Goal: Task Accomplishment & Management: Use online tool/utility

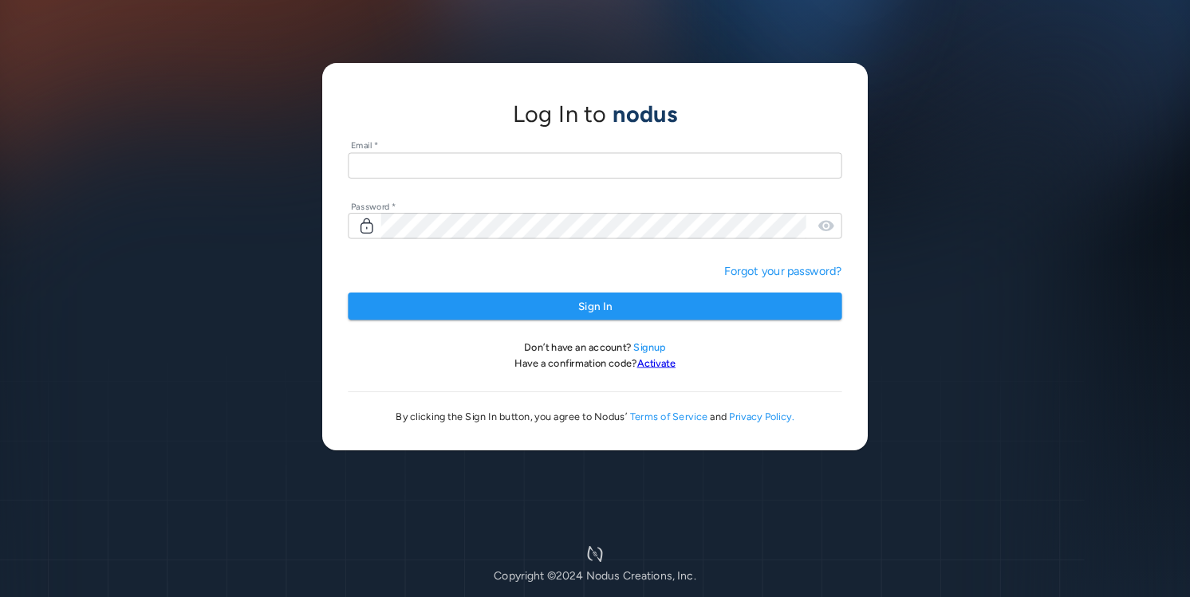
click at [472, 163] on input "text" at bounding box center [595, 165] width 494 height 26
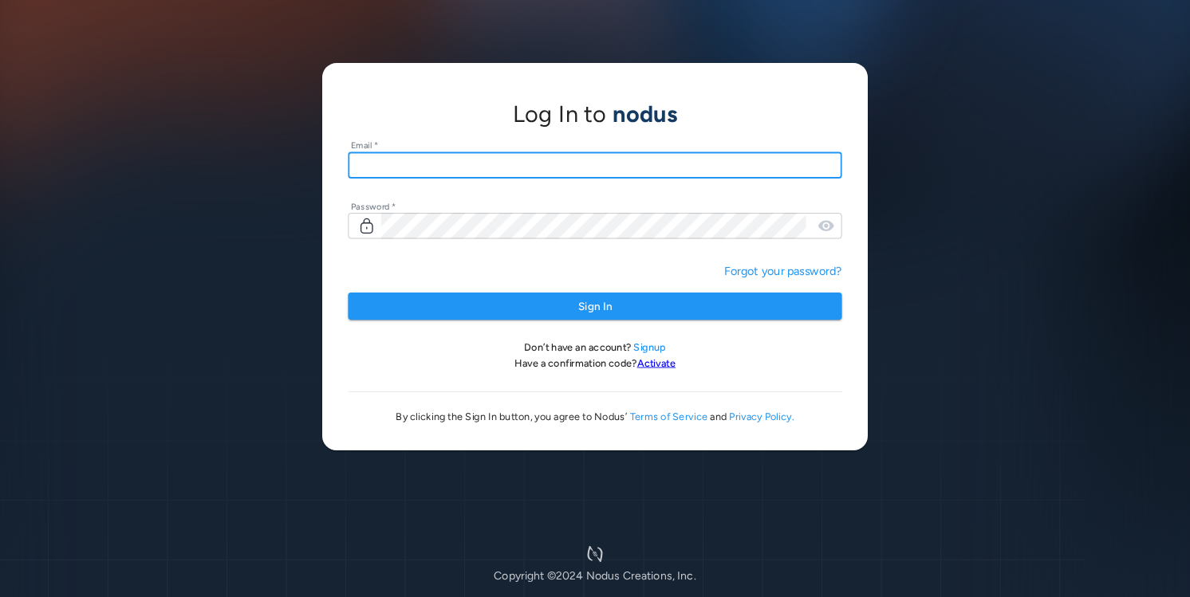
type input "**********"
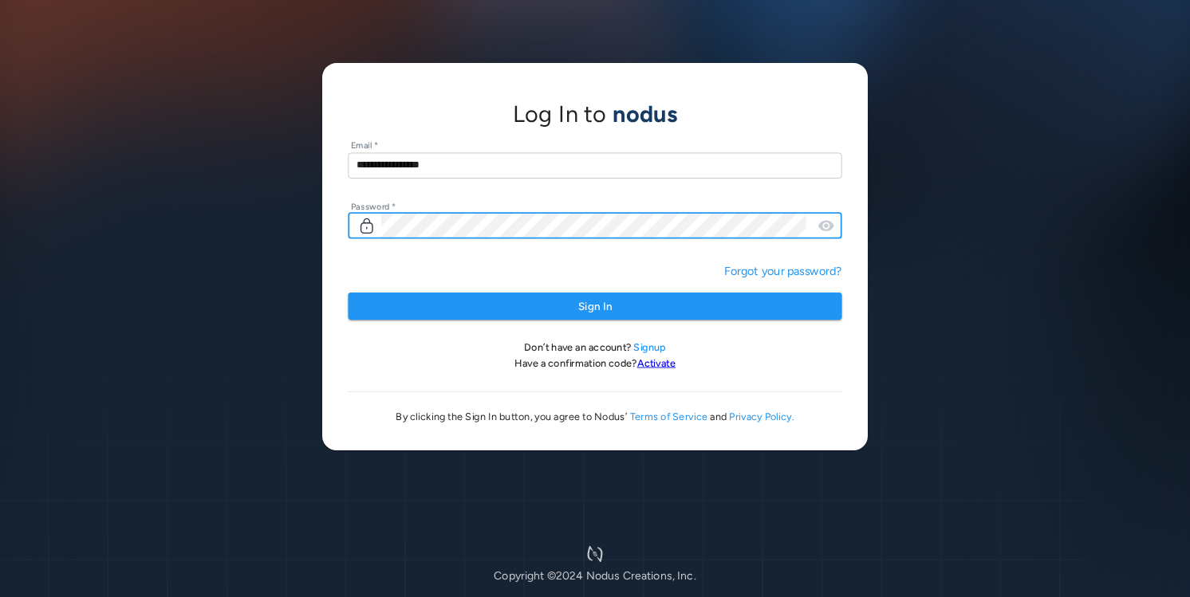
click at [348, 293] on button "Sign In" at bounding box center [595, 307] width 494 height 28
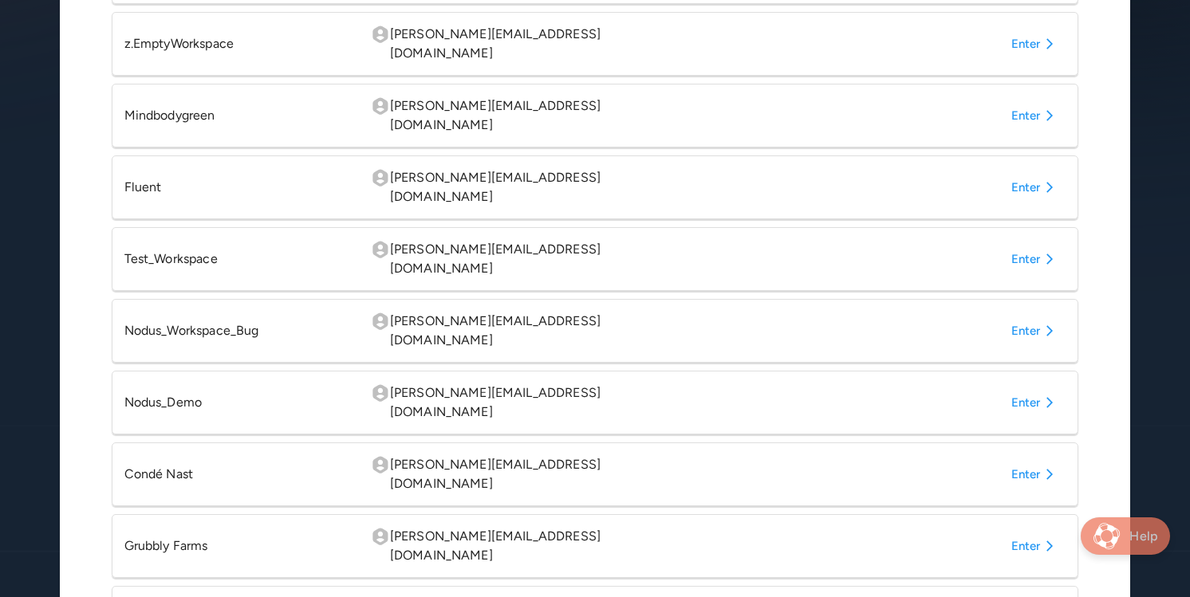
scroll to position [458, 0]
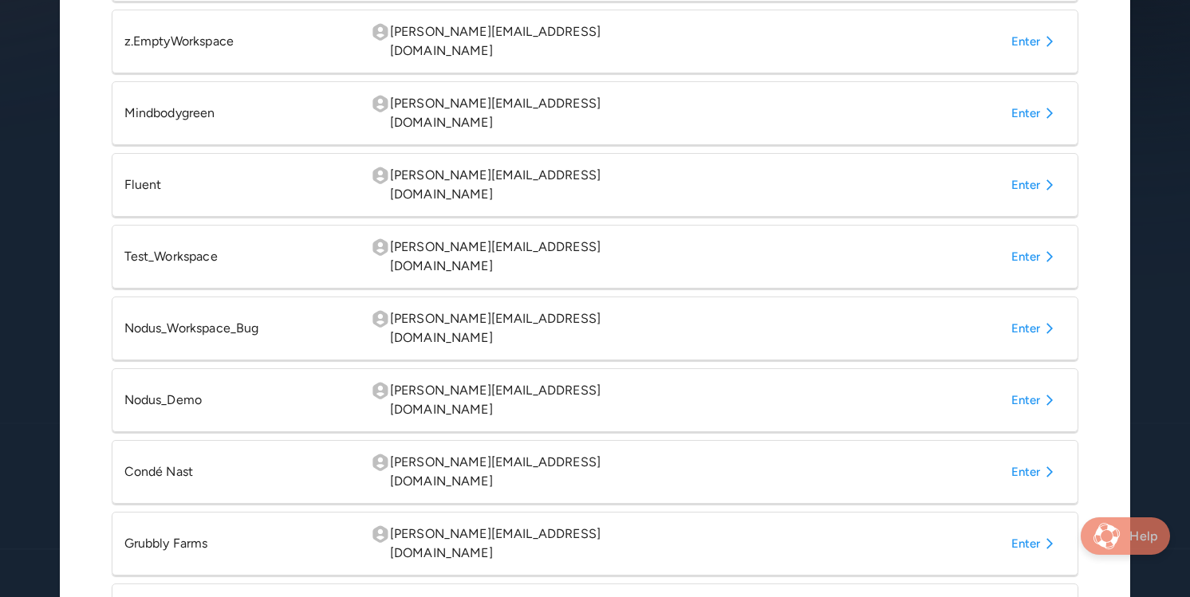
click at [1022, 458] on button "Enter" at bounding box center [1035, 472] width 61 height 29
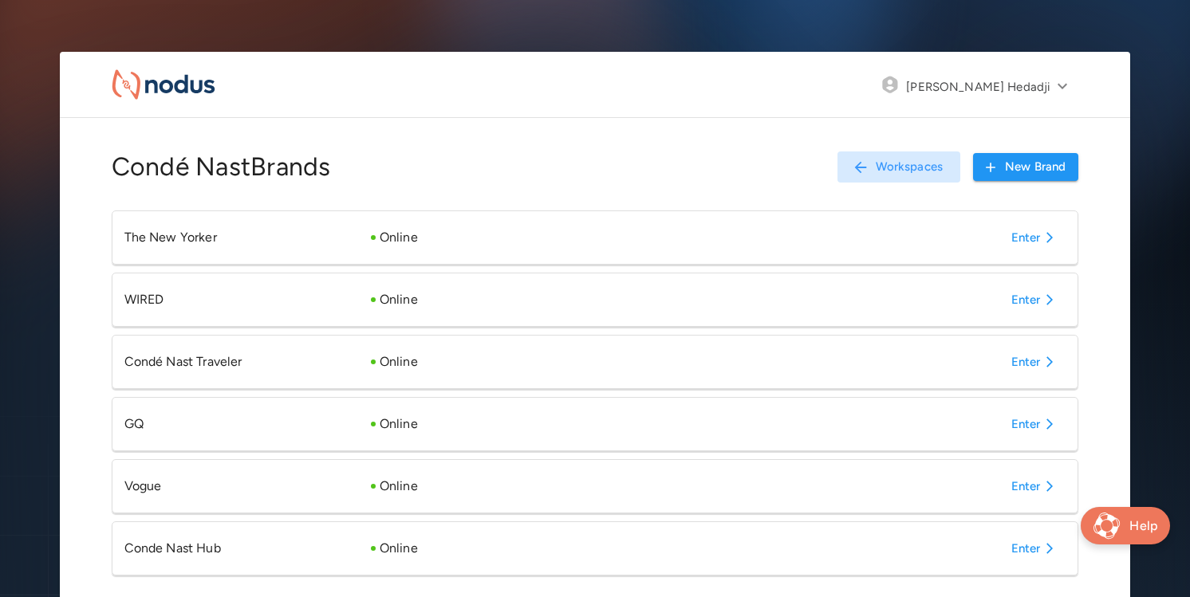
click at [1024, 547] on button "Enter" at bounding box center [1035, 548] width 61 height 29
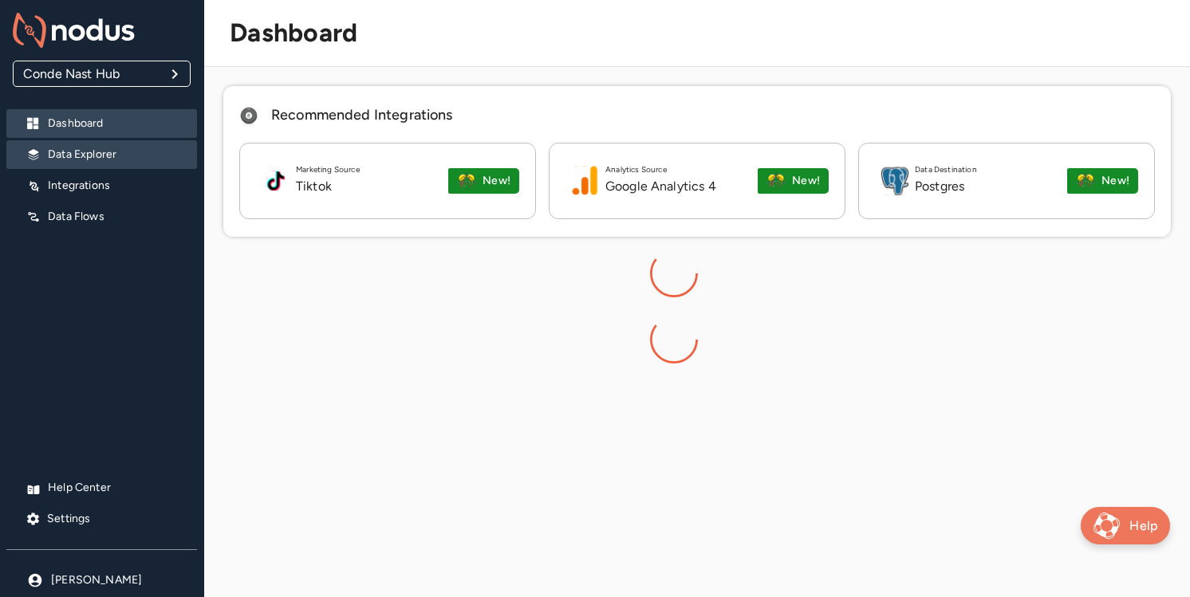
click at [114, 153] on p "Data Explorer" at bounding box center [116, 155] width 136 height 16
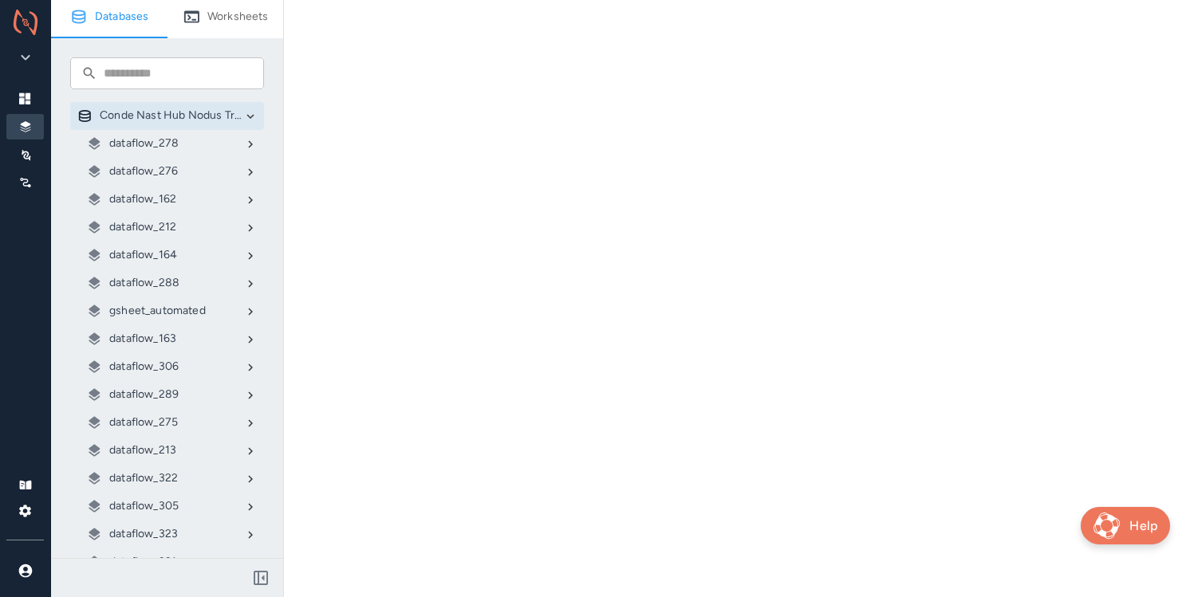
click at [130, 314] on p "gsheet_automated" at bounding box center [157, 311] width 96 height 16
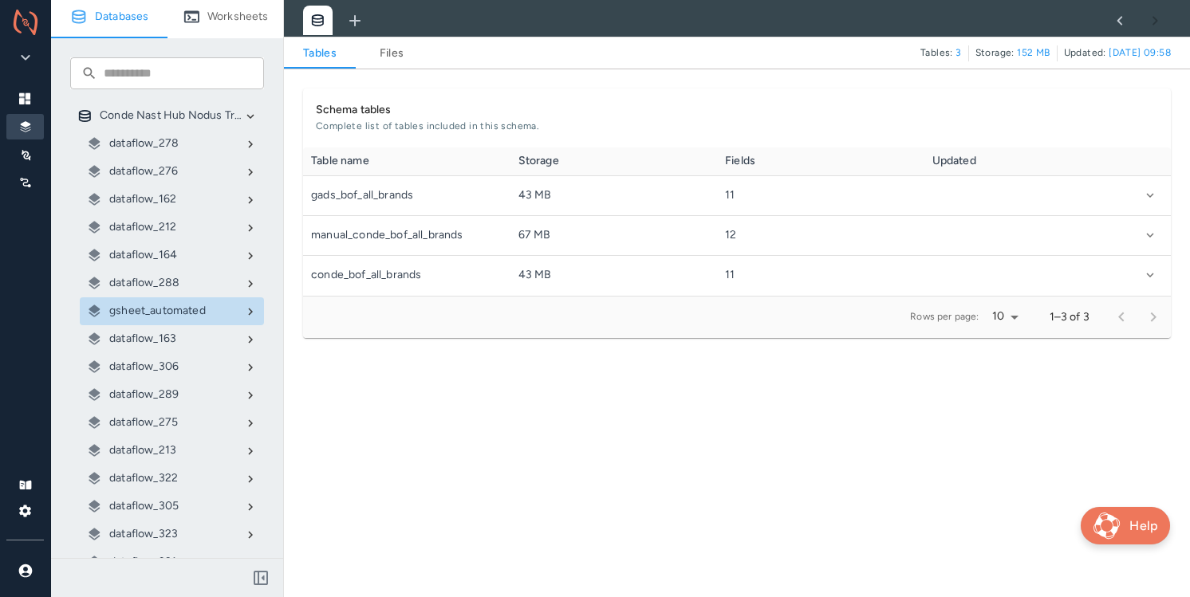
scroll to position [148, 867]
click at [393, 61] on link "Files" at bounding box center [392, 53] width 72 height 19
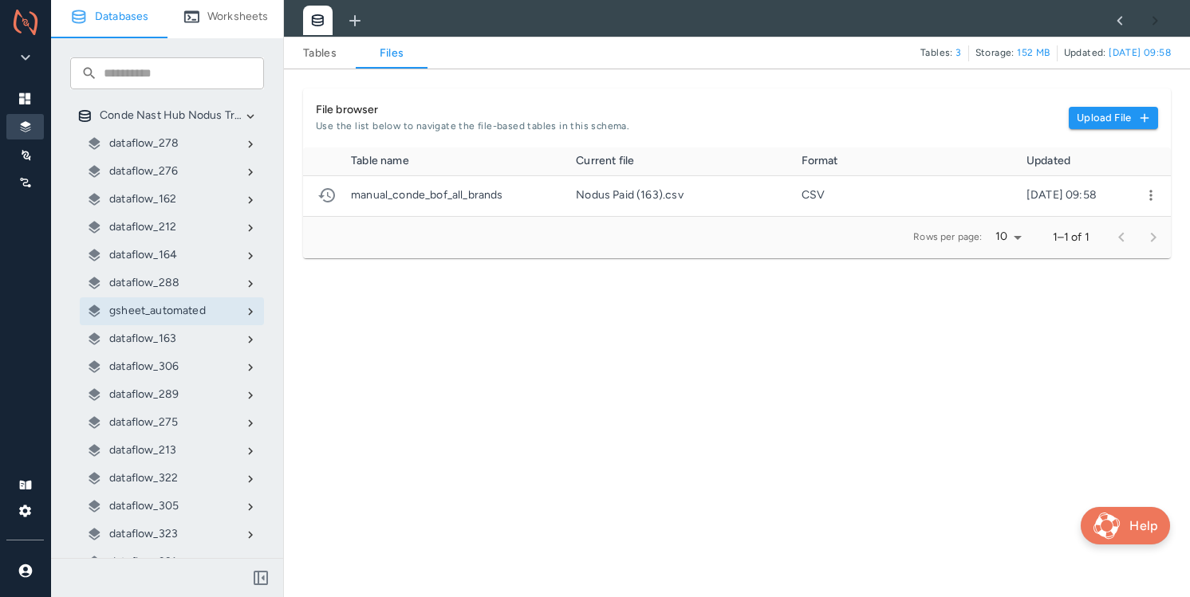
scroll to position [69, 867]
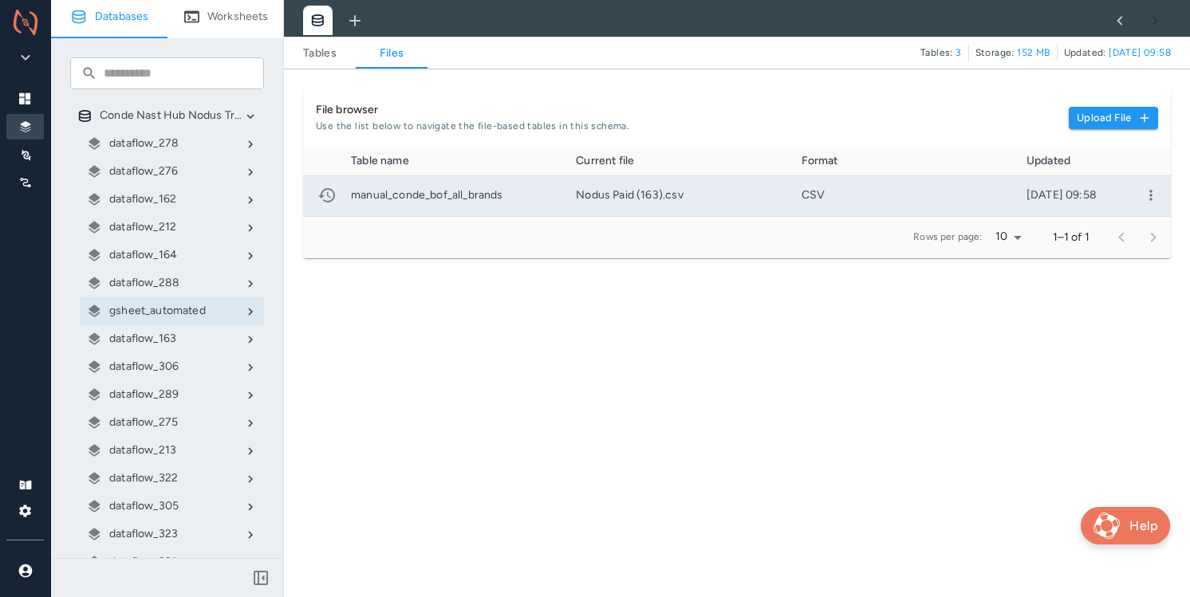
click at [1149, 190] on icon "more" at bounding box center [1151, 195] width 16 height 16
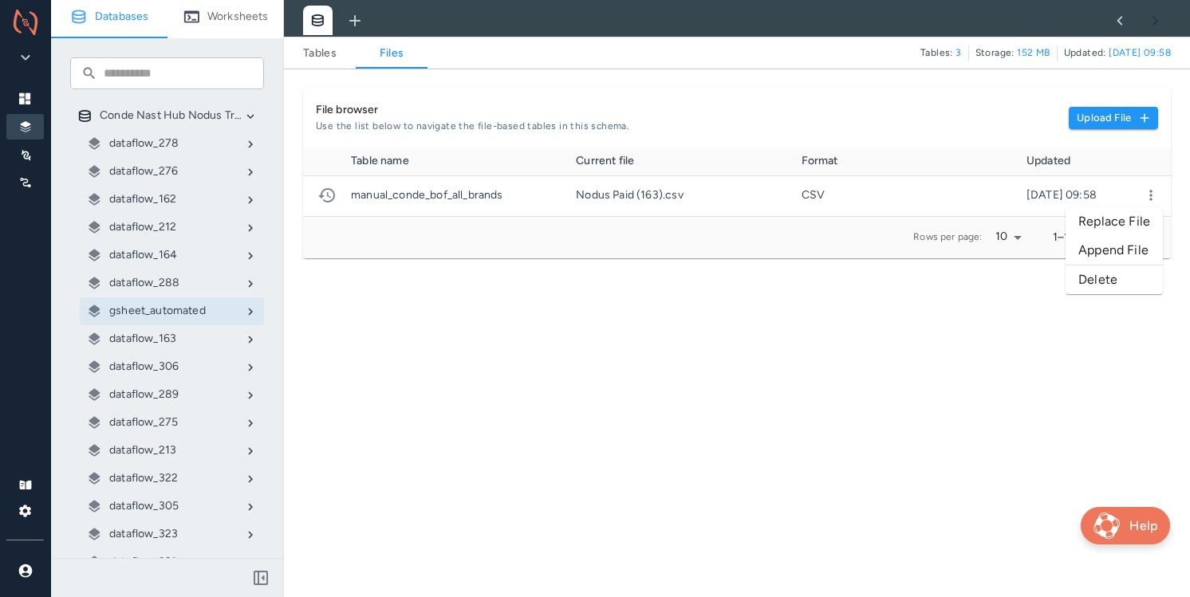
click at [1118, 220] on li "Replace File" at bounding box center [1113, 221] width 97 height 29
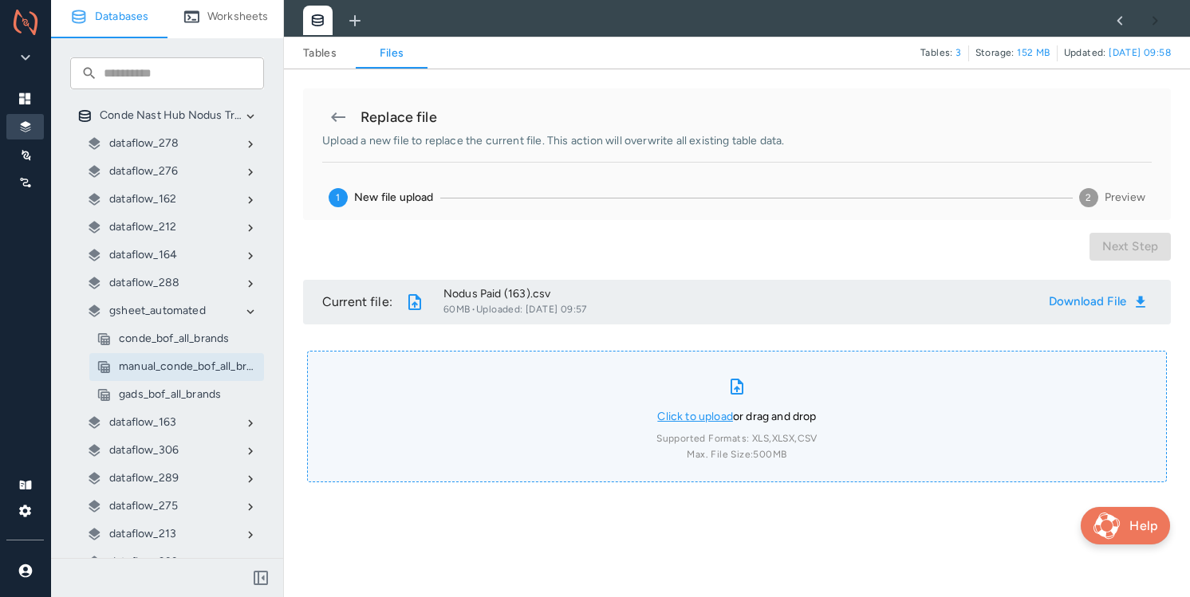
click at [693, 413] on link "Click to upload" at bounding box center [695, 417] width 76 height 14
click at [0, 0] on input "Click to upload or drag and drop Supported Formats: XLS, XLSX, CSV Max. File Si…" at bounding box center [0, 0] width 0 height 0
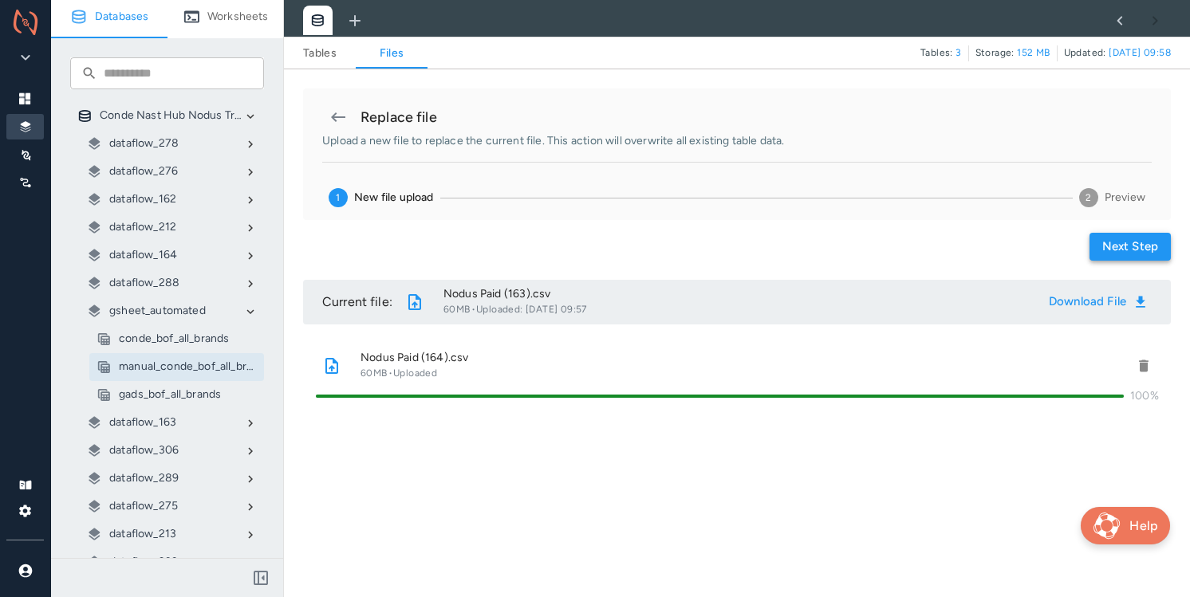
click at [1127, 249] on button "Next step" at bounding box center [1129, 247] width 81 height 28
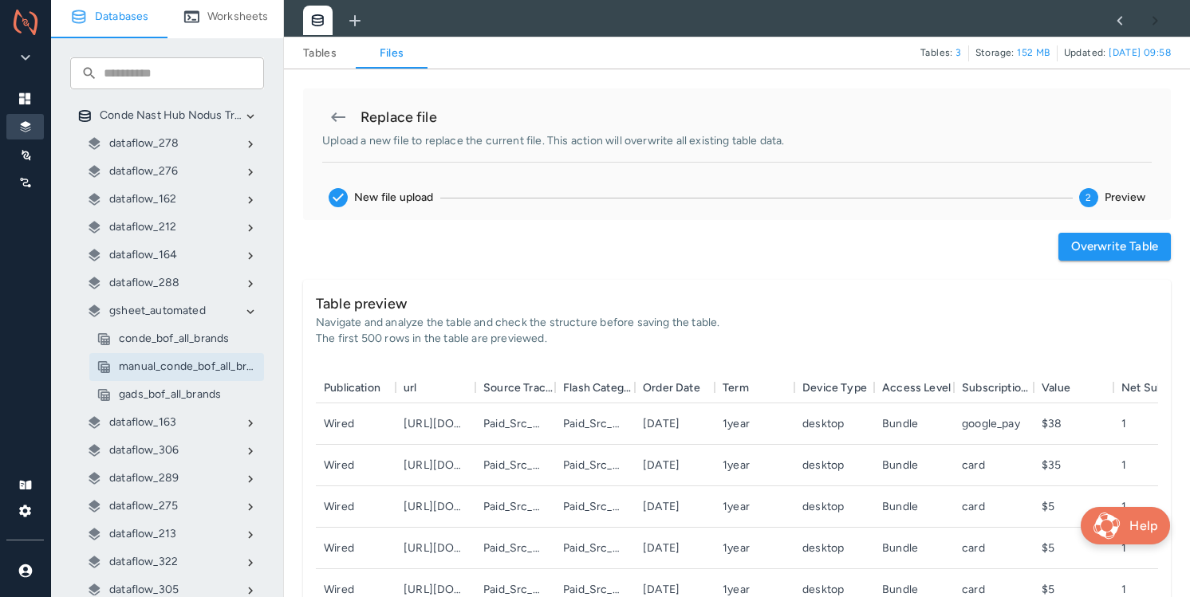
scroll to position [1, 1]
click at [1097, 250] on button "Overwrite table" at bounding box center [1114, 247] width 112 height 28
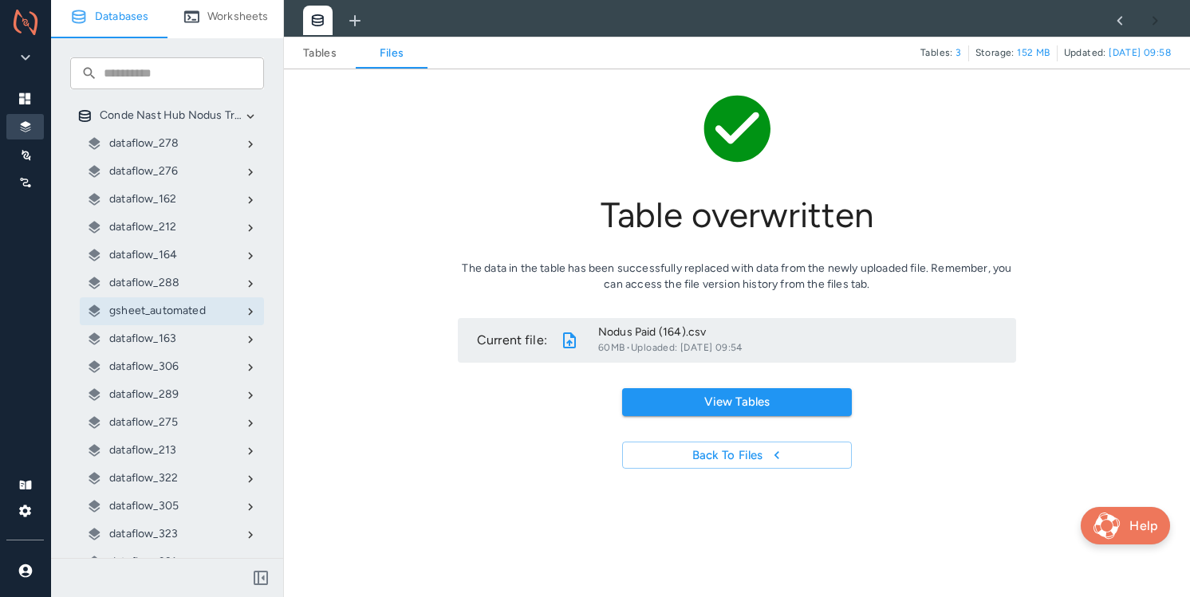
click at [364, 274] on div "Table overwritten The data in the table has been successfully replaced with dat…" at bounding box center [736, 279] width 867 height 380
click at [21, 181] on icon at bounding box center [25, 182] width 13 height 13
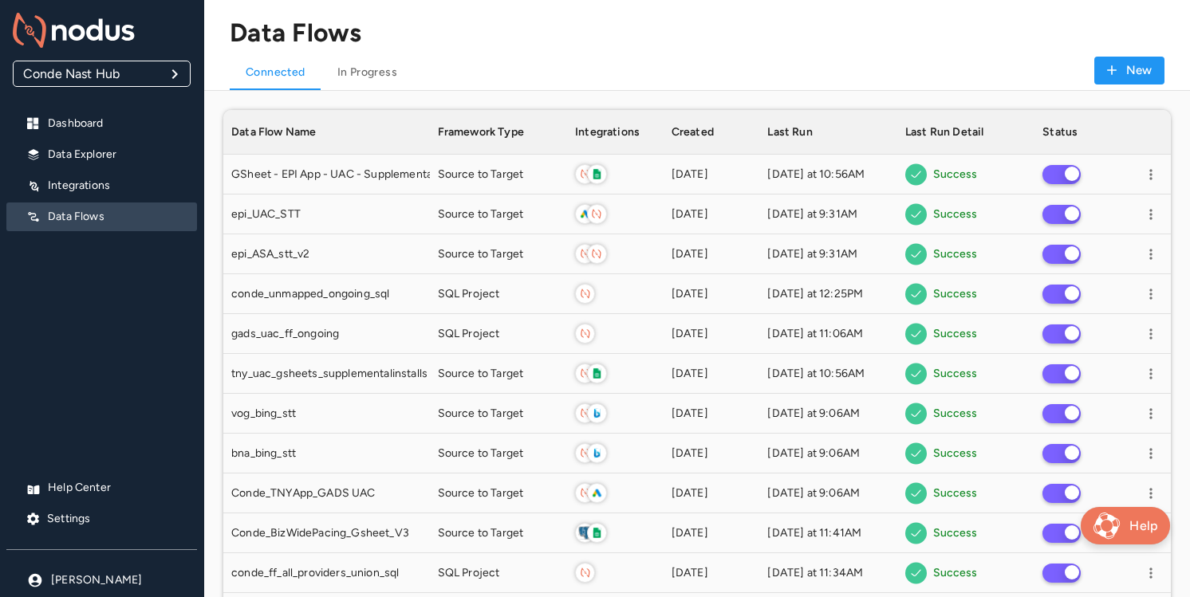
scroll to position [2277, 947]
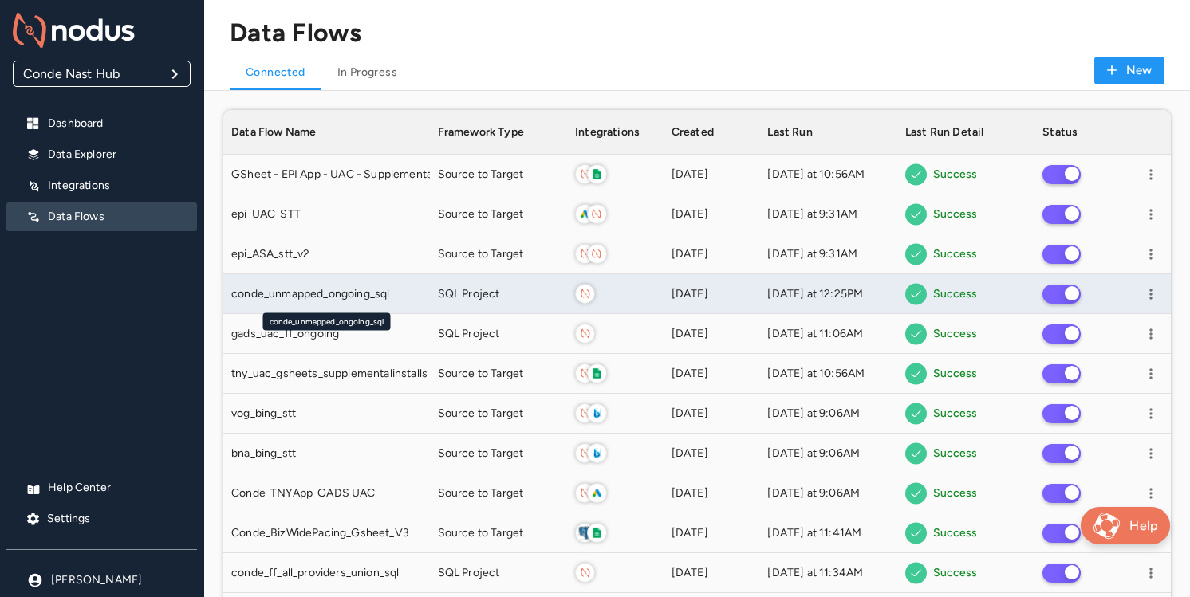
click at [364, 293] on span "conde_unmapped_ongoing_sql" at bounding box center [310, 294] width 158 height 16
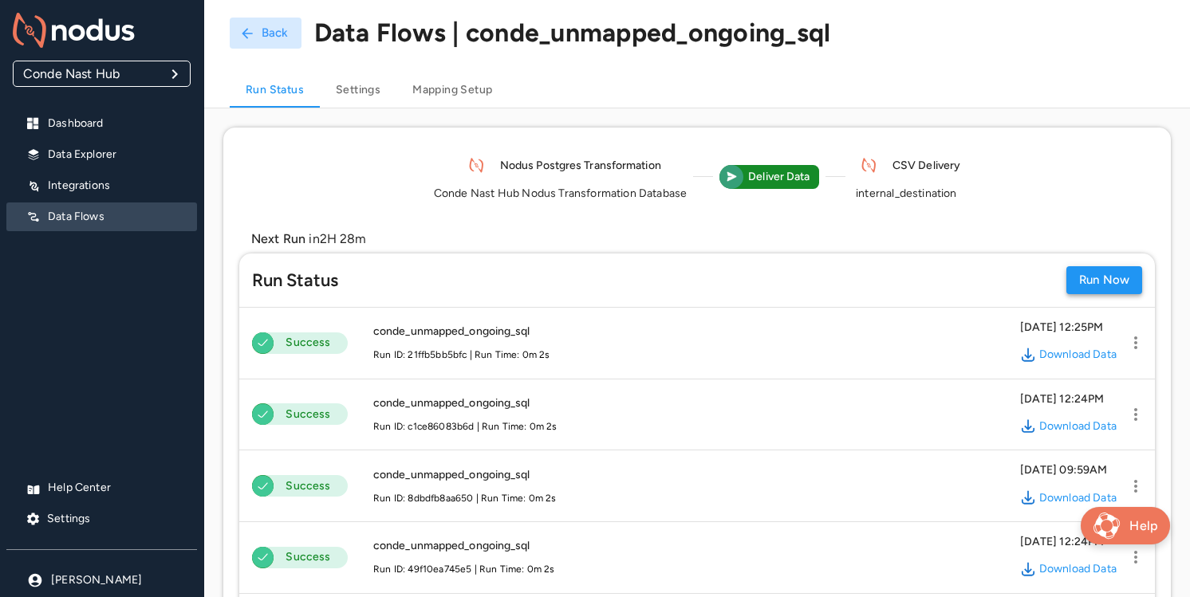
click at [1092, 291] on button "Run Now" at bounding box center [1104, 280] width 76 height 28
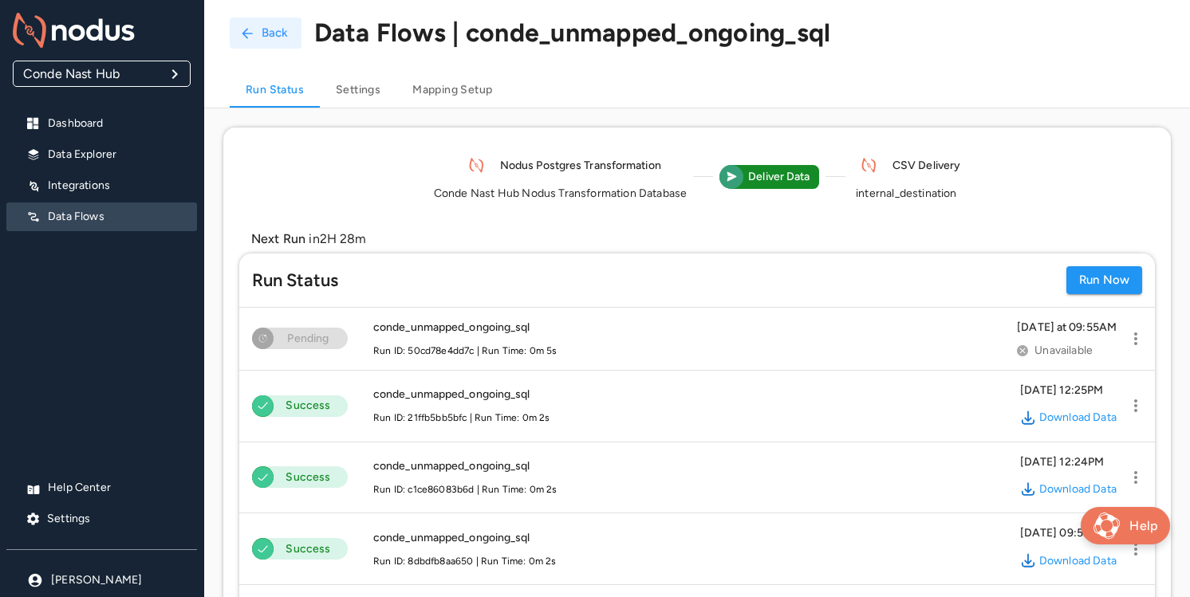
click at [255, 33] on button "Back" at bounding box center [266, 33] width 72 height 31
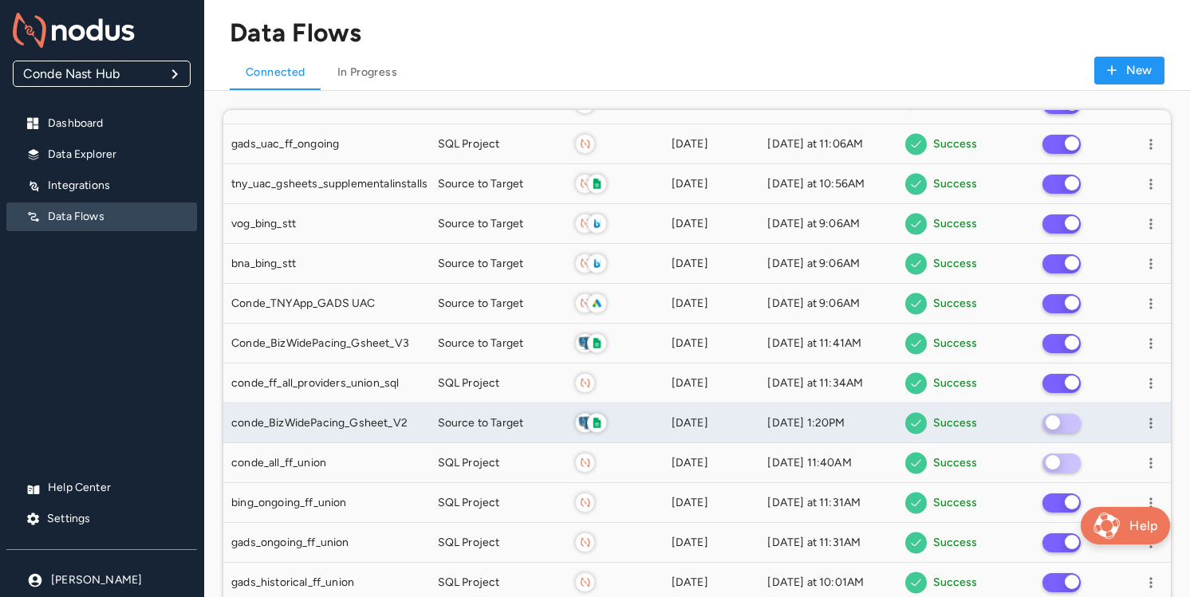
scroll to position [203, 0]
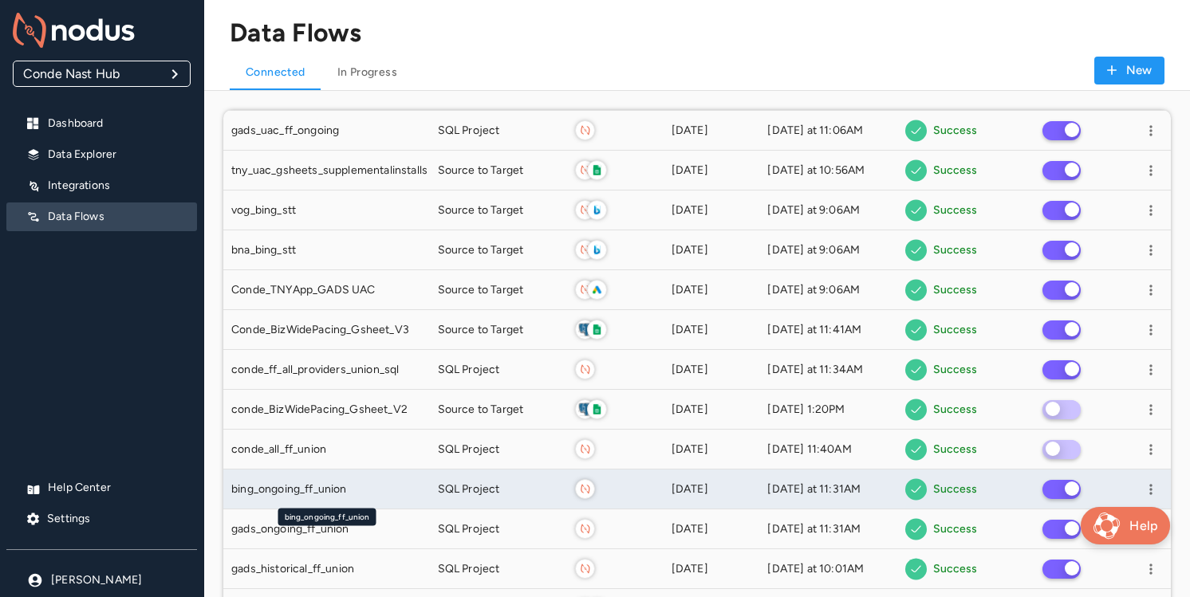
click at [372, 491] on div "bing_ongoing_ff_union" at bounding box center [326, 490] width 191 height 16
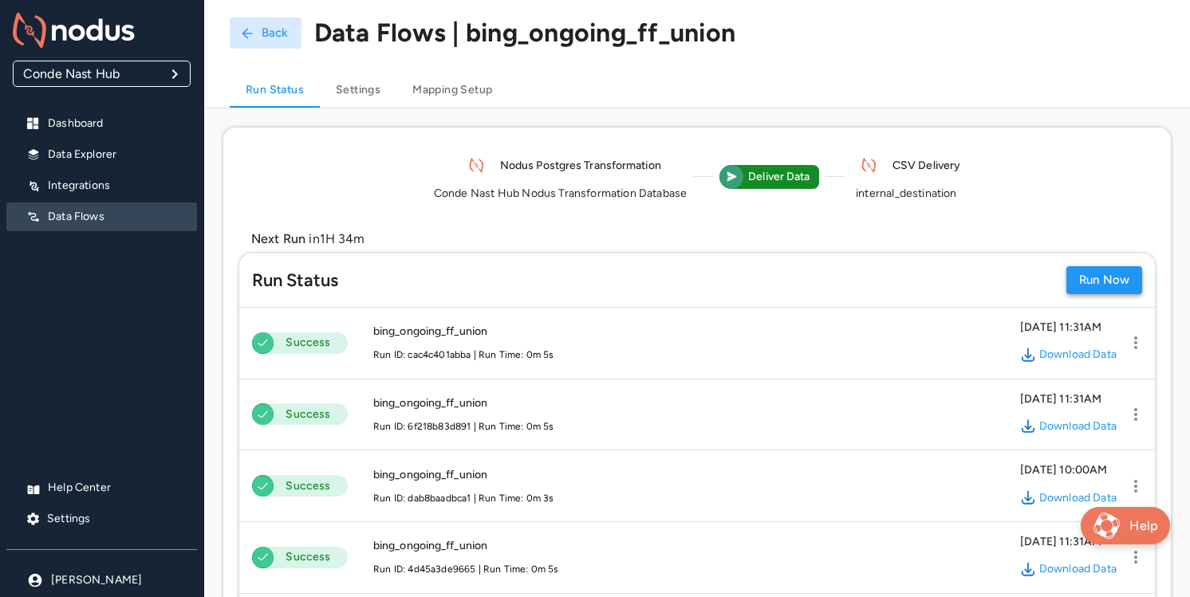
click at [1080, 281] on button "Run Now" at bounding box center [1104, 280] width 76 height 28
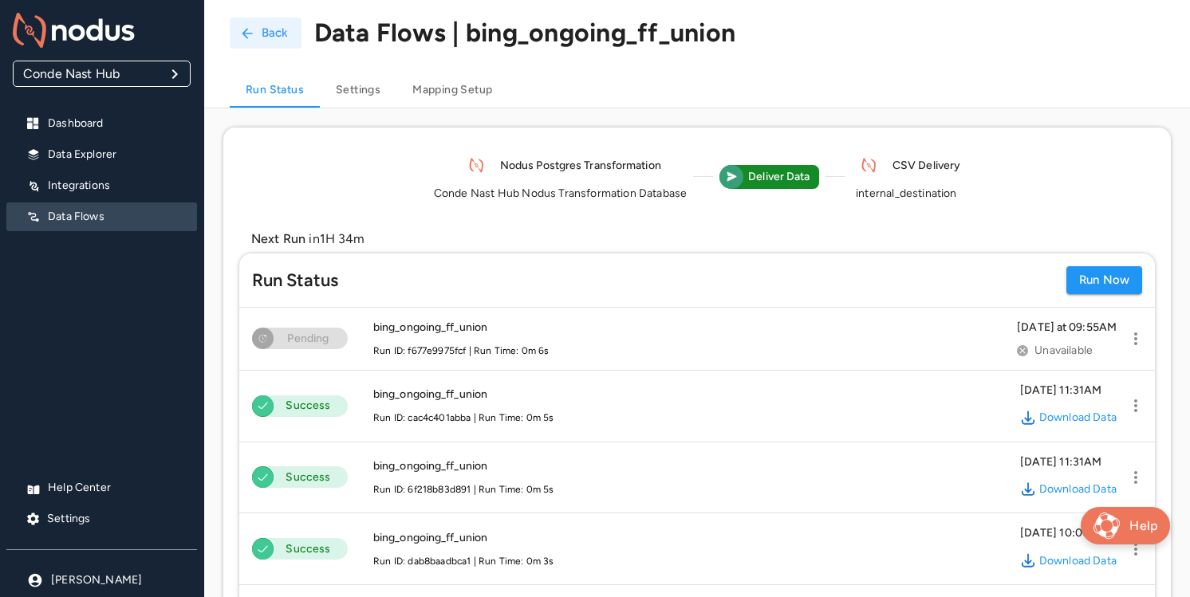
click at [254, 32] on icon "button" at bounding box center [247, 34] width 16 height 16
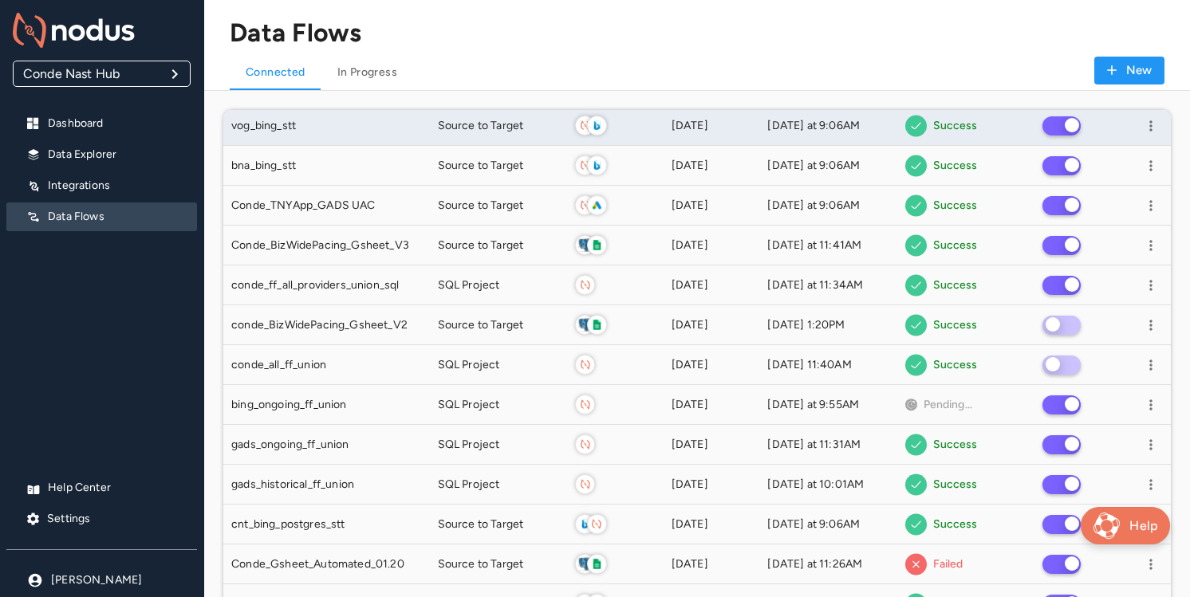
scroll to position [299, 0]
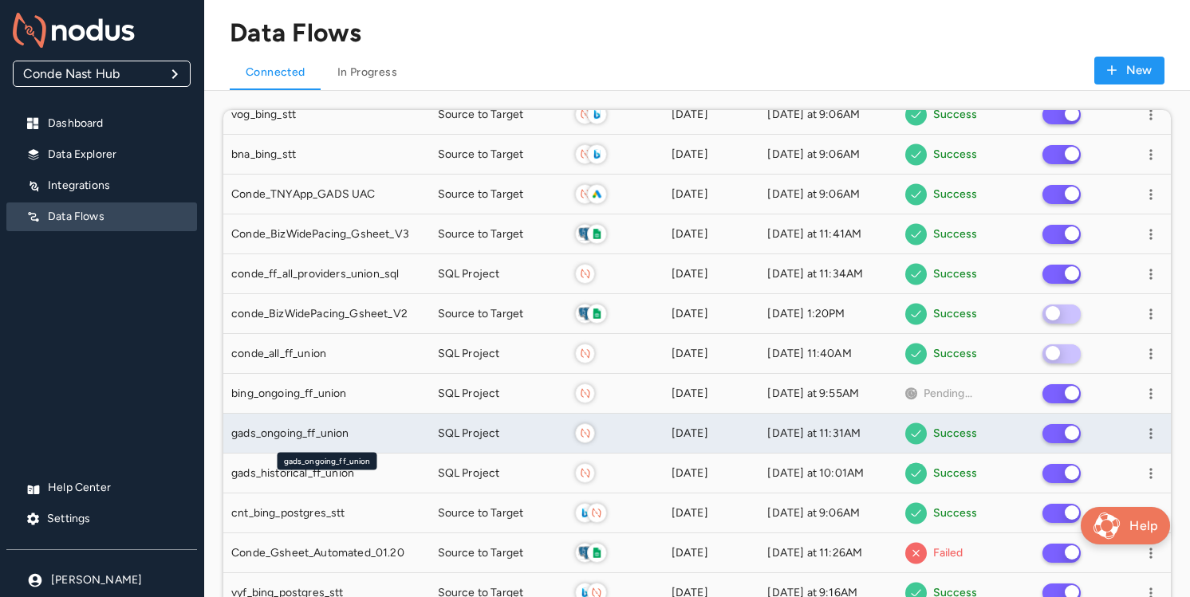
click at [384, 432] on div "gads_ongoing_ff_union" at bounding box center [326, 434] width 191 height 16
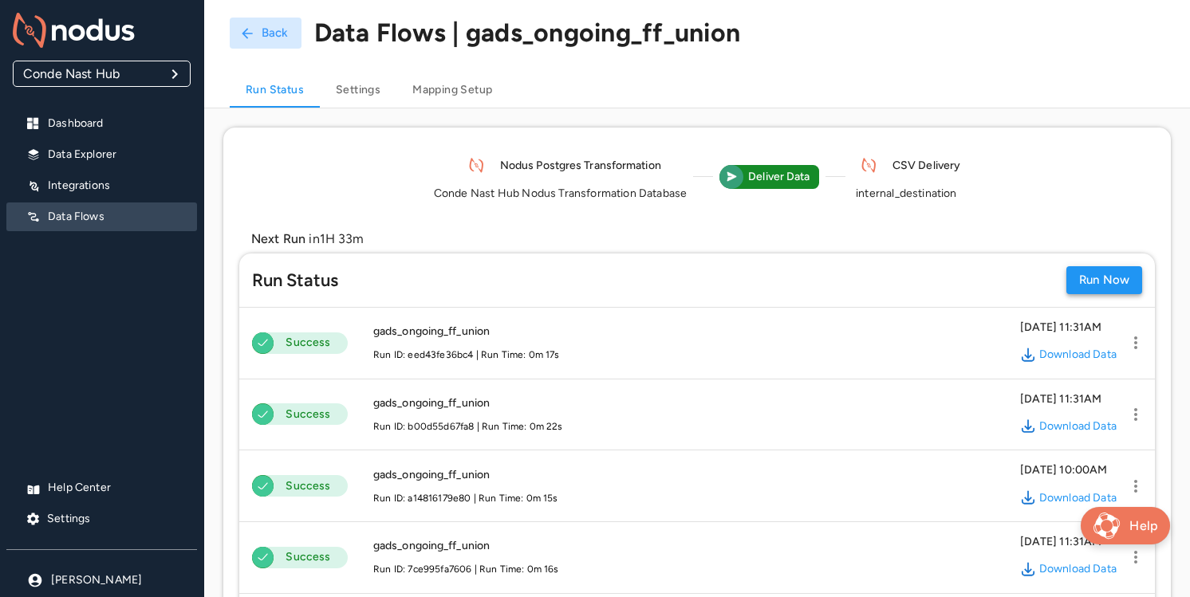
click at [1103, 276] on button "Run Now" at bounding box center [1104, 280] width 76 height 28
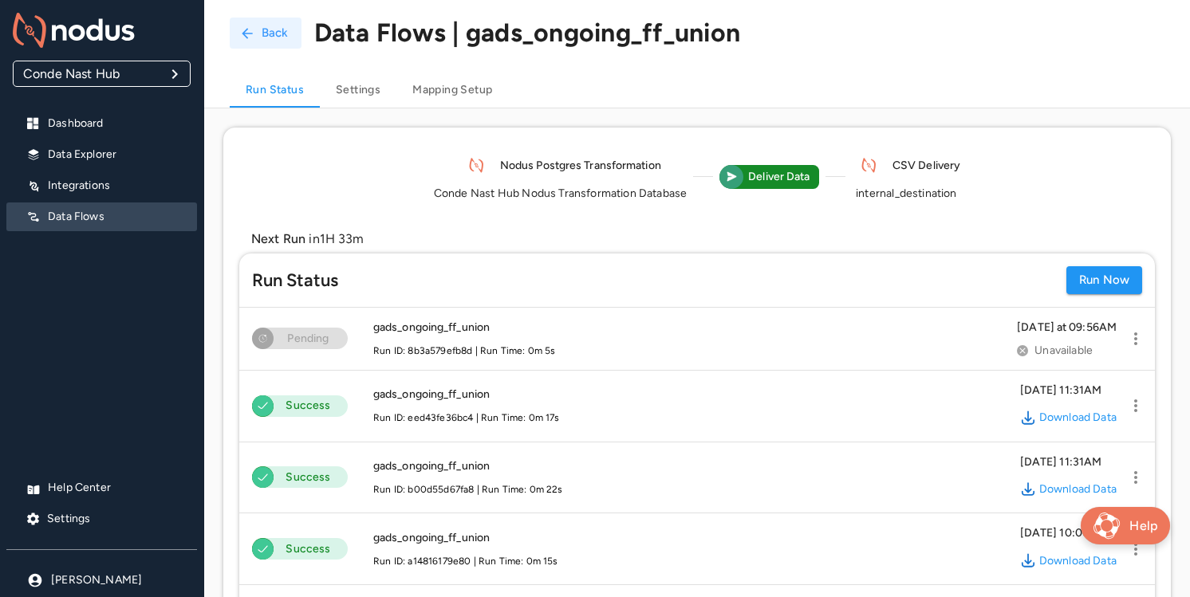
click at [244, 34] on icon "button" at bounding box center [247, 33] width 10 height 10
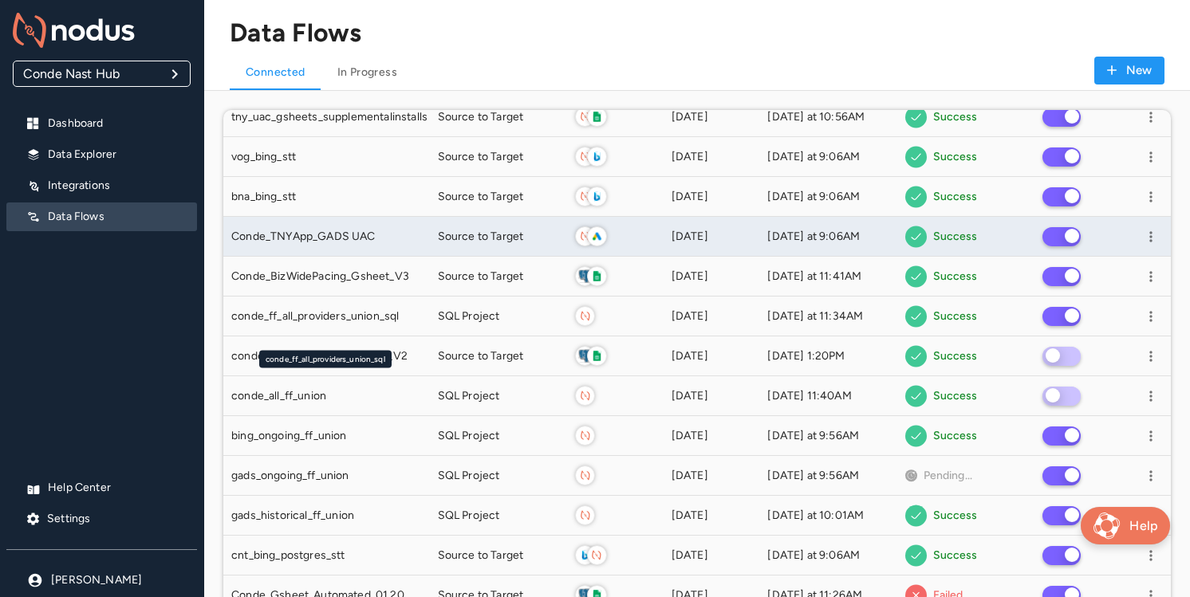
scroll to position [273, 0]
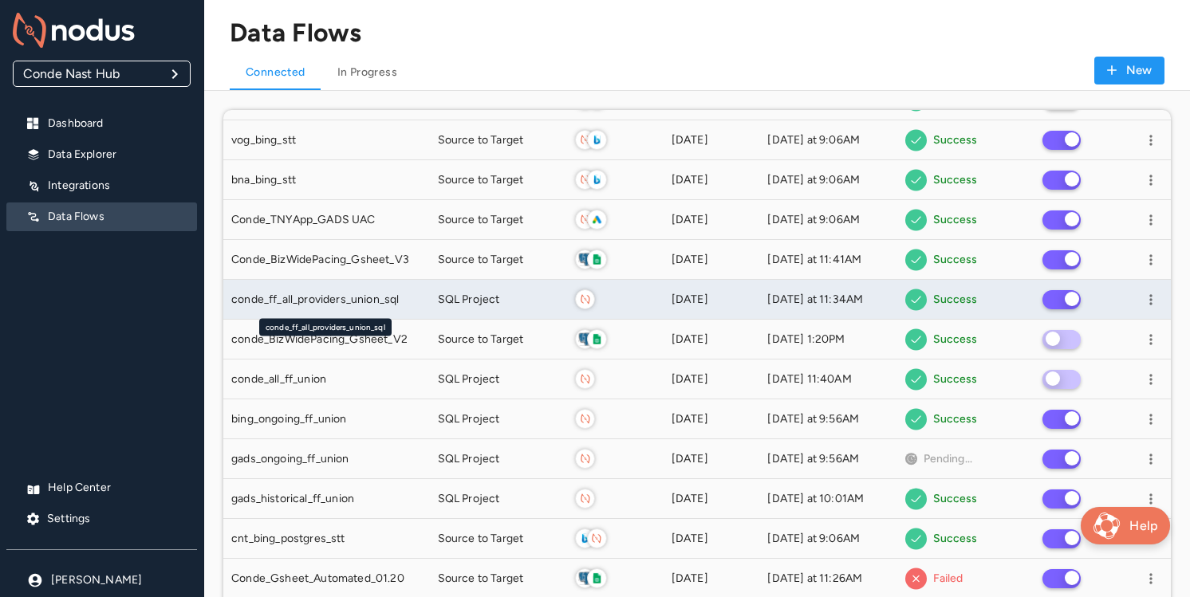
click at [376, 299] on span "conde_ff_all_providers_union_sql" at bounding box center [314, 300] width 167 height 16
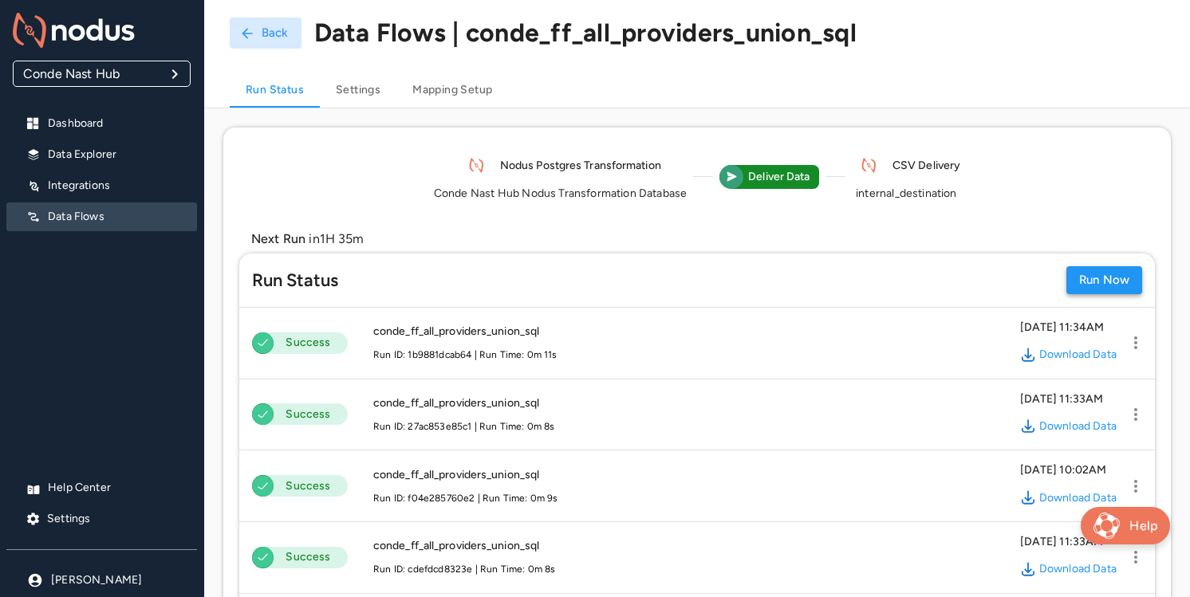
click at [1111, 276] on button "Run Now" at bounding box center [1104, 280] width 76 height 28
